Goal: Task Accomplishment & Management: Manage account settings

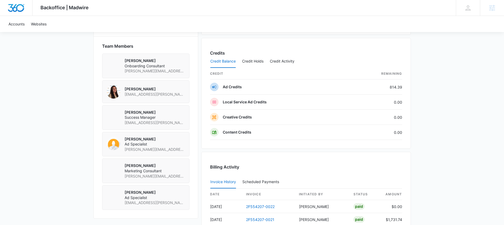
scroll to position [378, 0]
